Goal: Task Accomplishment & Management: Manage account settings

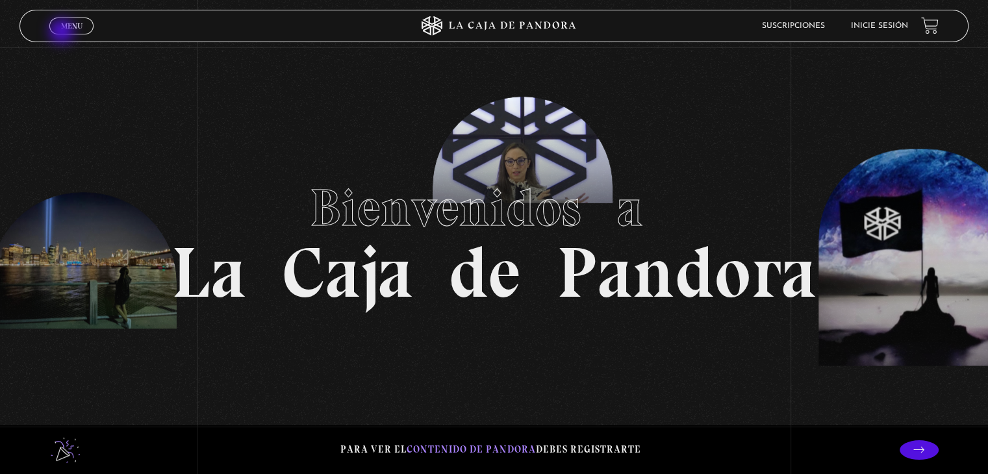
click at [63, 32] on span "Cerrar" at bounding box center [72, 36] width 31 height 9
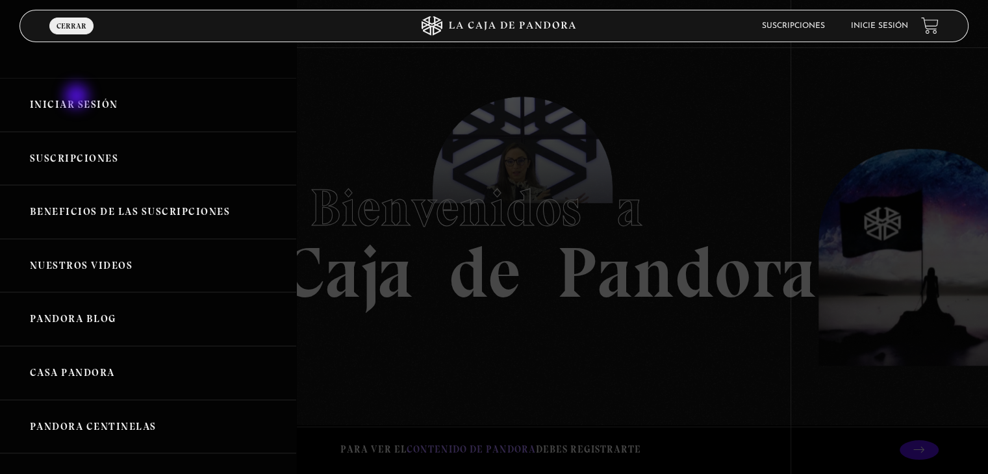
click at [78, 97] on link "Iniciar Sesión" at bounding box center [148, 105] width 296 height 54
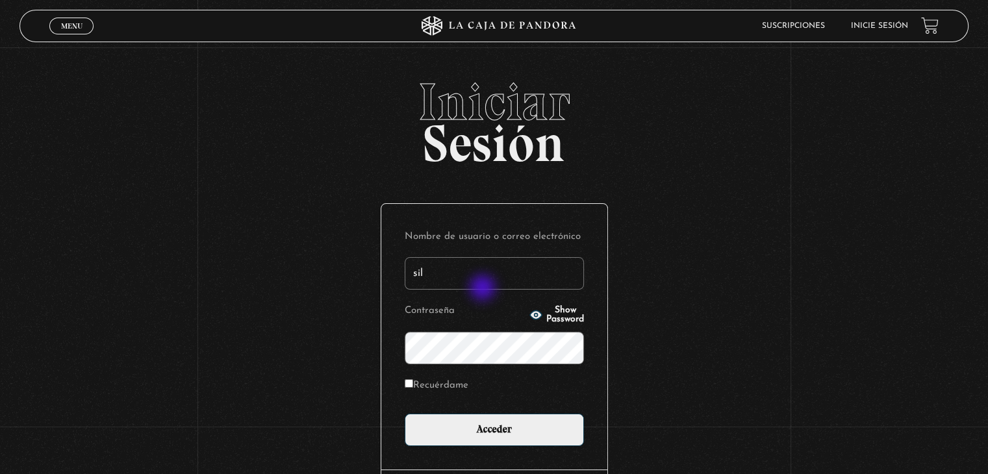
type input "sil.murillo15@gmail.com"
click at [540, 450] on div "Nombre de usuario o correo electrónico sil.murillo15@gmail.com Contraseña Show …" at bounding box center [494, 337] width 226 height 266
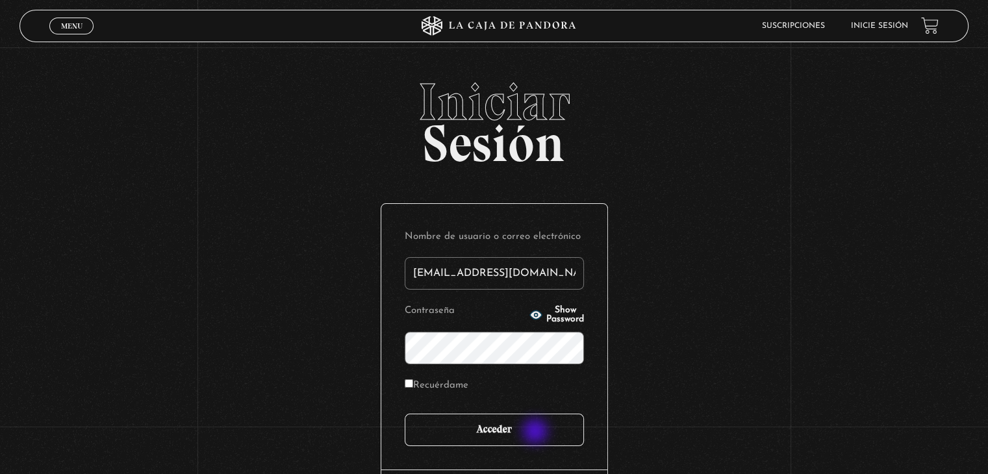
click at [537, 432] on input "Acceder" at bounding box center [494, 430] width 179 height 32
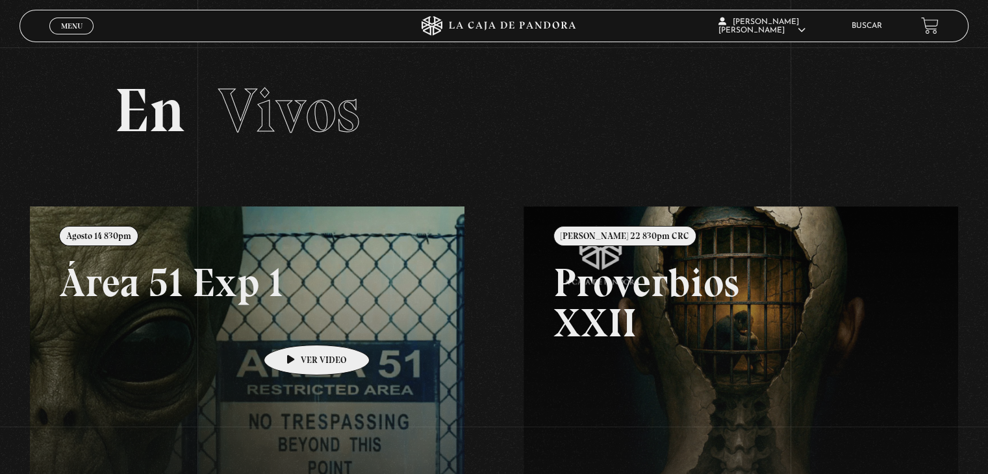
click at [296, 325] on link at bounding box center [524, 444] width 988 height 474
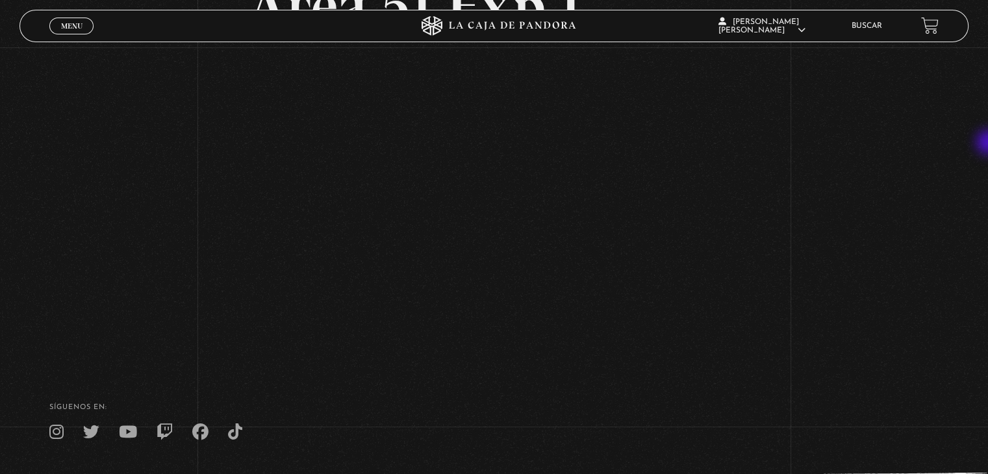
scroll to position [160, 0]
